Goal: Task Accomplishment & Management: Use online tool/utility

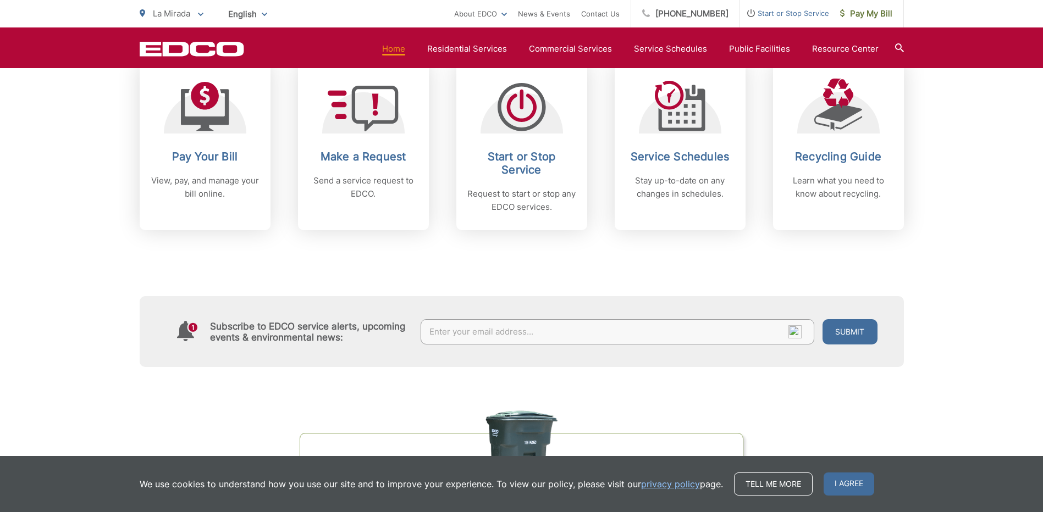
scroll to position [458, 0]
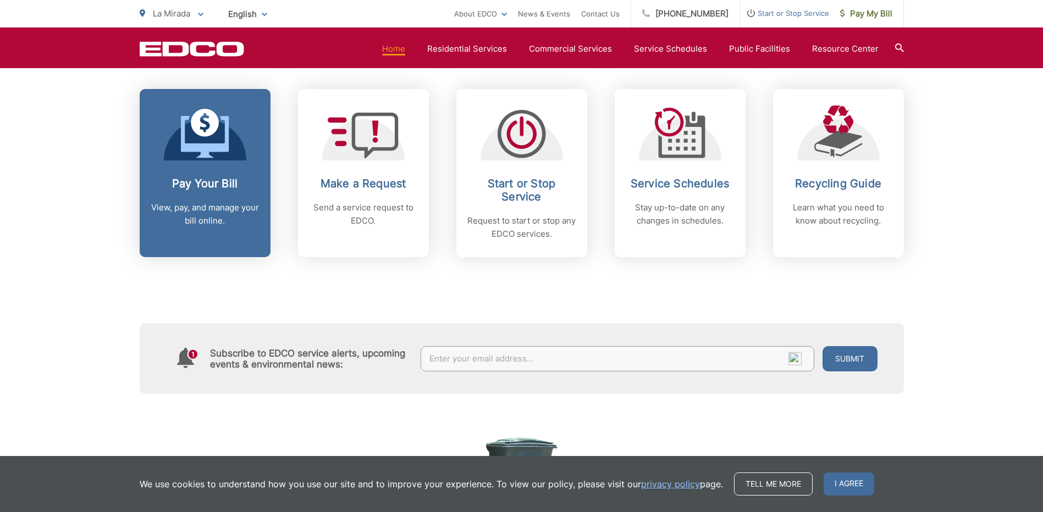
click at [207, 131] on icon at bounding box center [205, 123] width 28 height 28
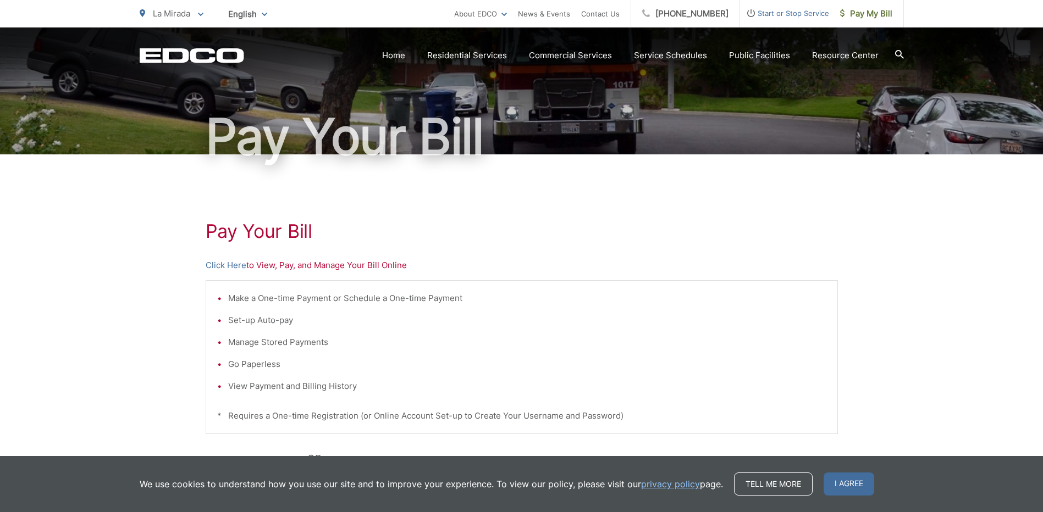
scroll to position [92, 0]
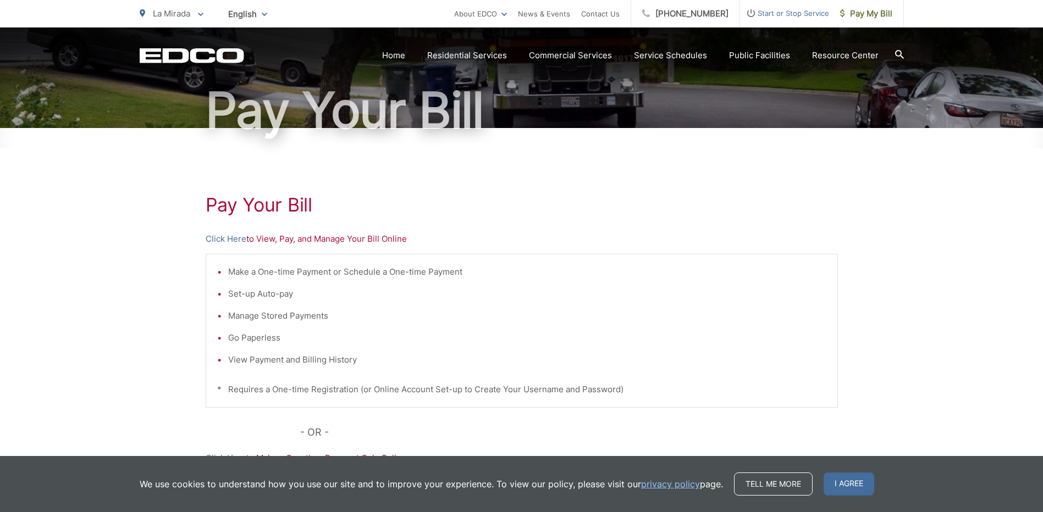
click at [758, 249] on div "Pay Your [PERSON_NAME] Here to View, Pay, and Manage Your Bill Online Make a On…" at bounding box center [522, 375] width 632 height 494
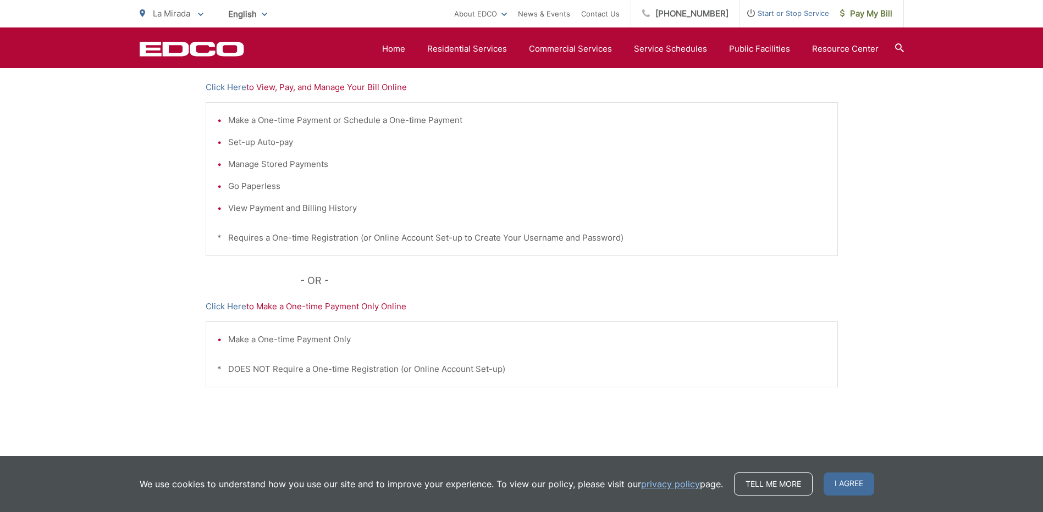
scroll to position [269, 0]
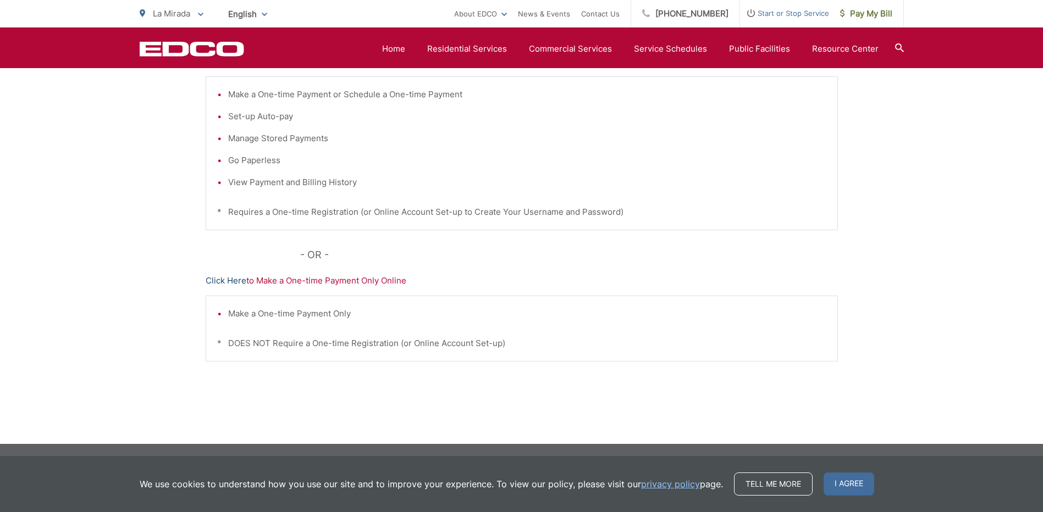
click at [229, 280] on link "Click Here" at bounding box center [226, 280] width 41 height 13
